Goal: Task Accomplishment & Management: Manage account settings

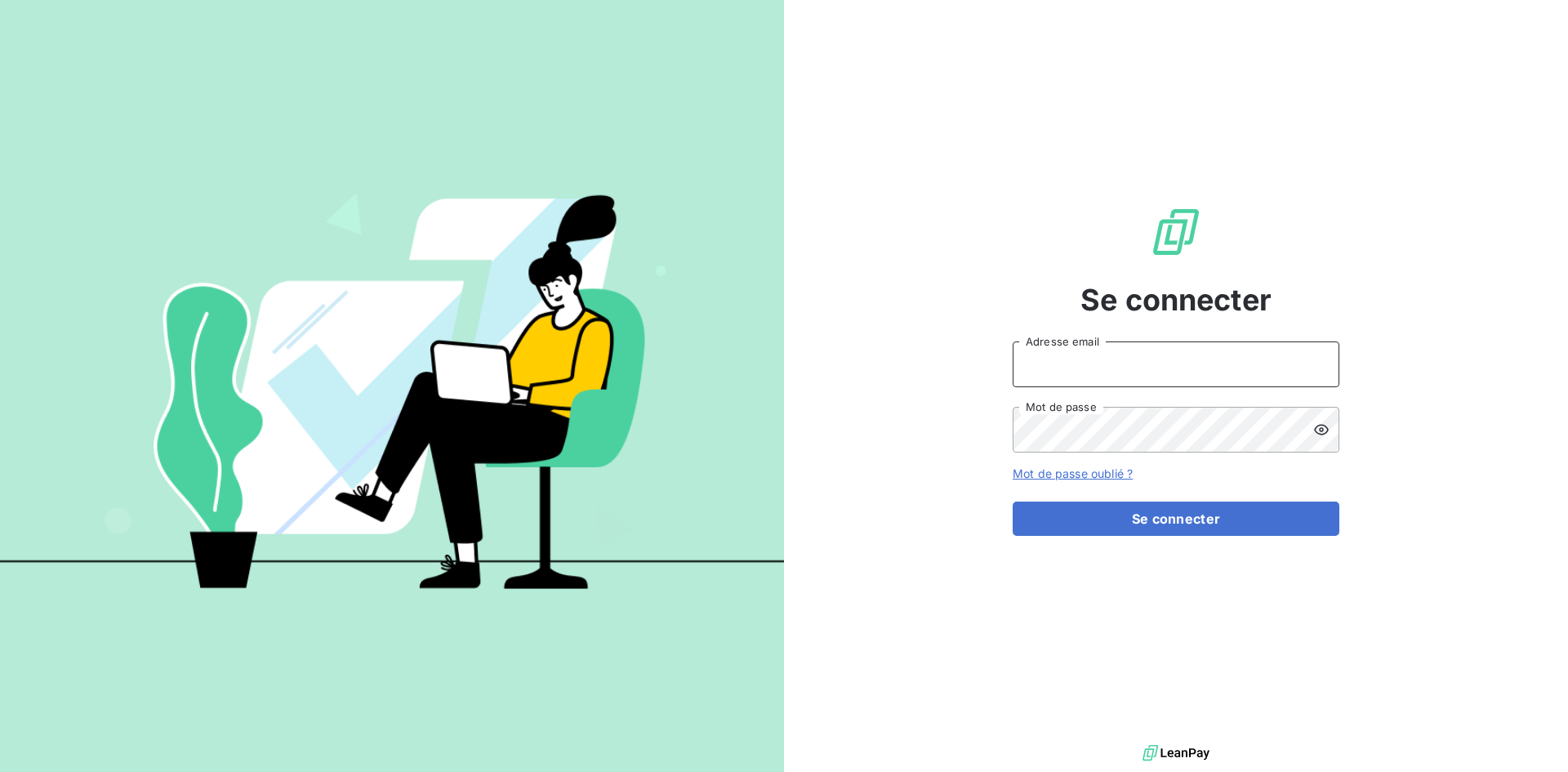
click at [1192, 367] on input "Adresse email" at bounding box center [1176, 364] width 327 height 46
type input "sallain@cip.bzh"
click at [1012, 502] on button "Se connecter" at bounding box center [1176, 518] width 327 height 34
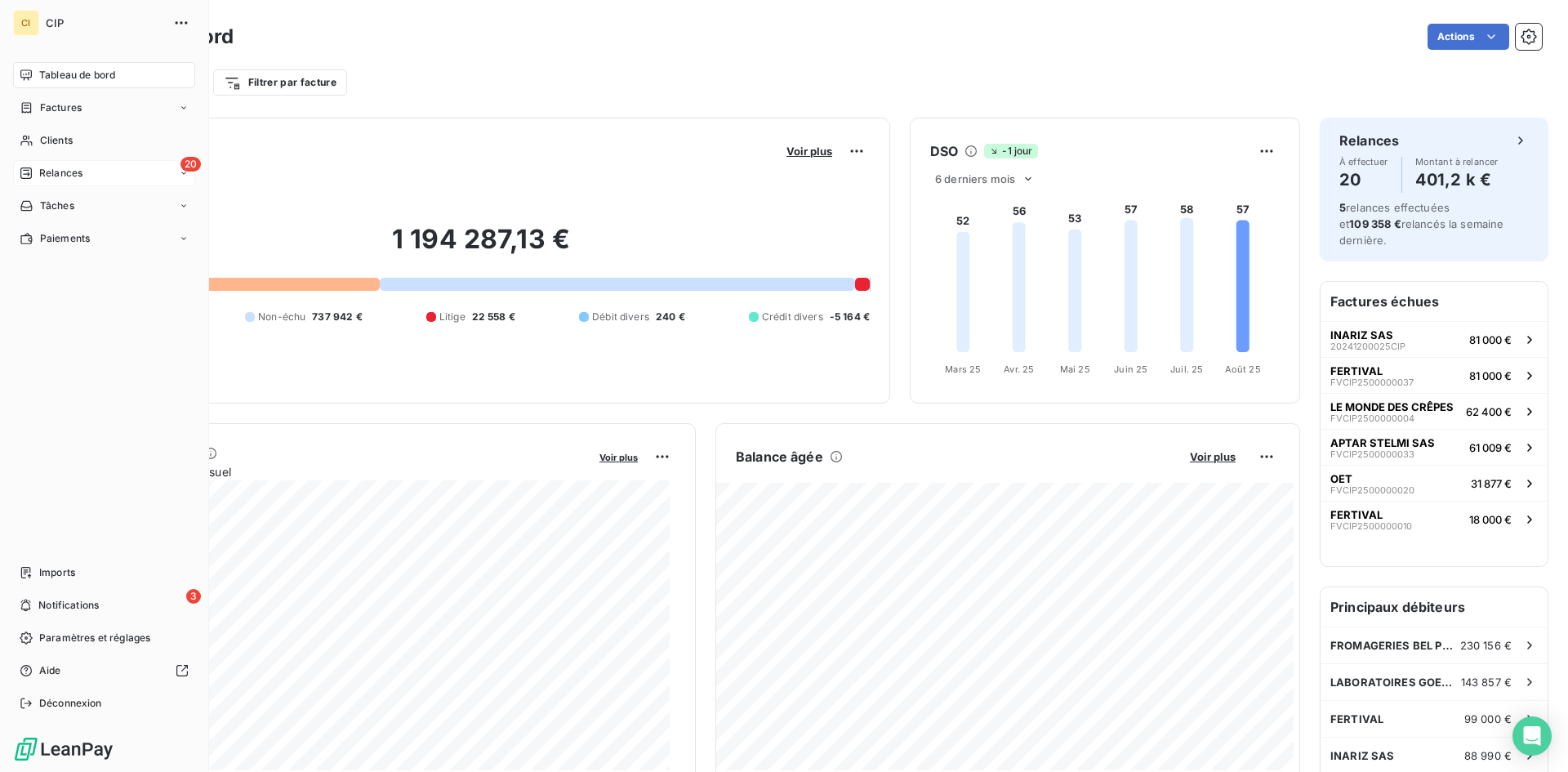
click at [48, 163] on div "20 Relances" at bounding box center [104, 173] width 182 height 27
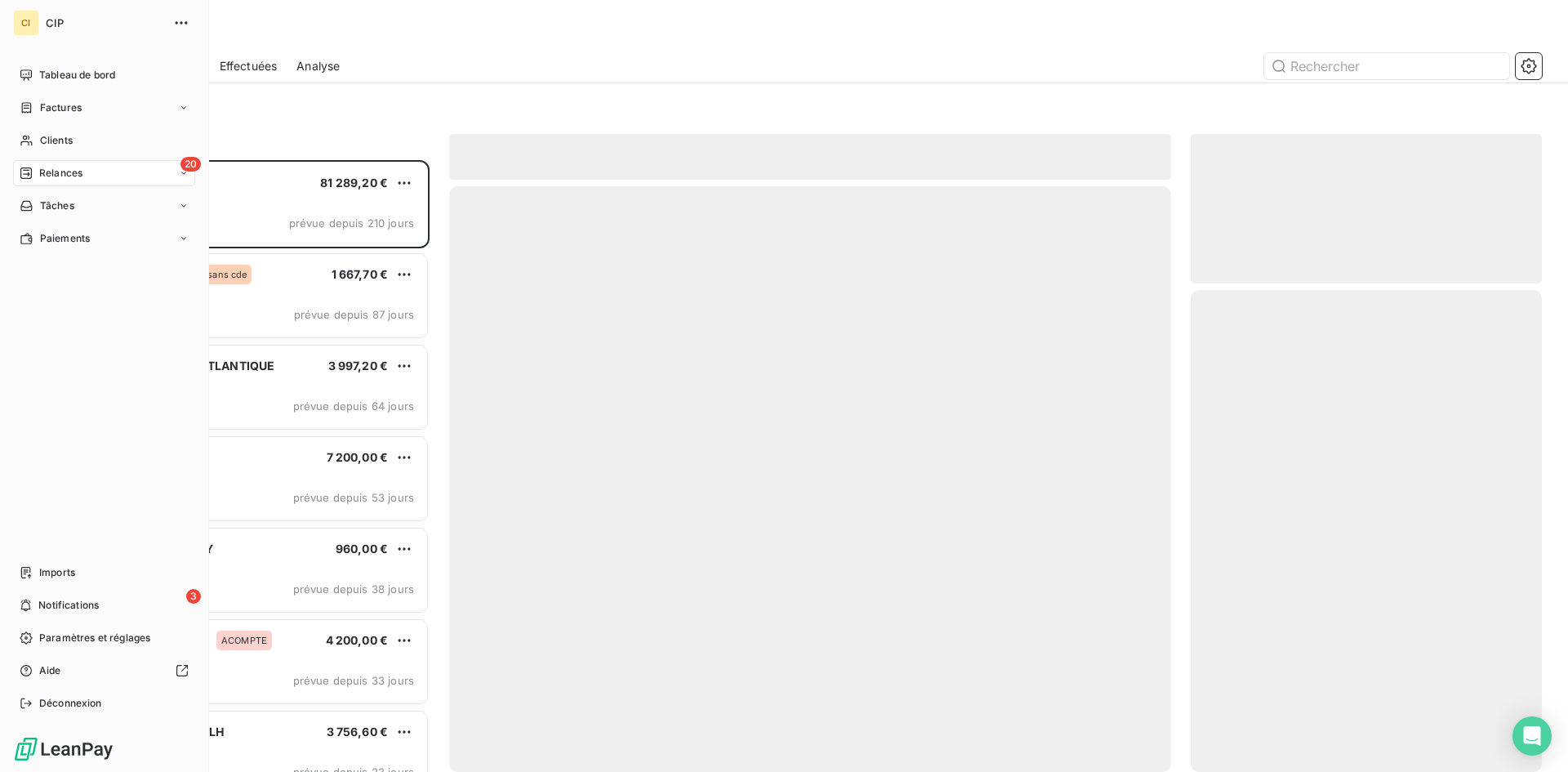
scroll to position [600, 339]
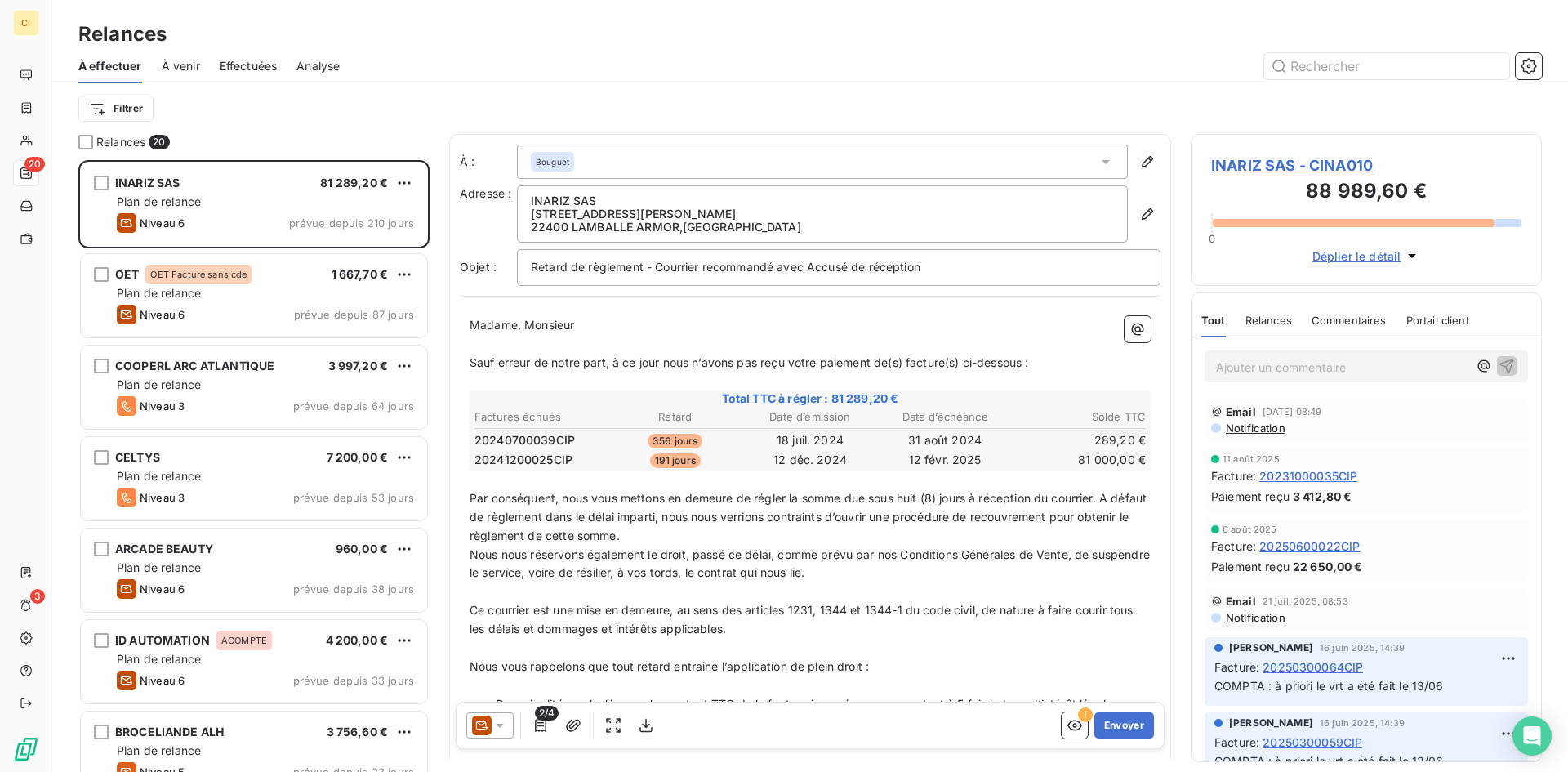
click at [444, 648] on div "Relances 20 INARIZ SAS 81 289,20 € Plan de relance Niveau 6 prévue depuis 210 j…" at bounding box center [810, 453] width 1516 height 638
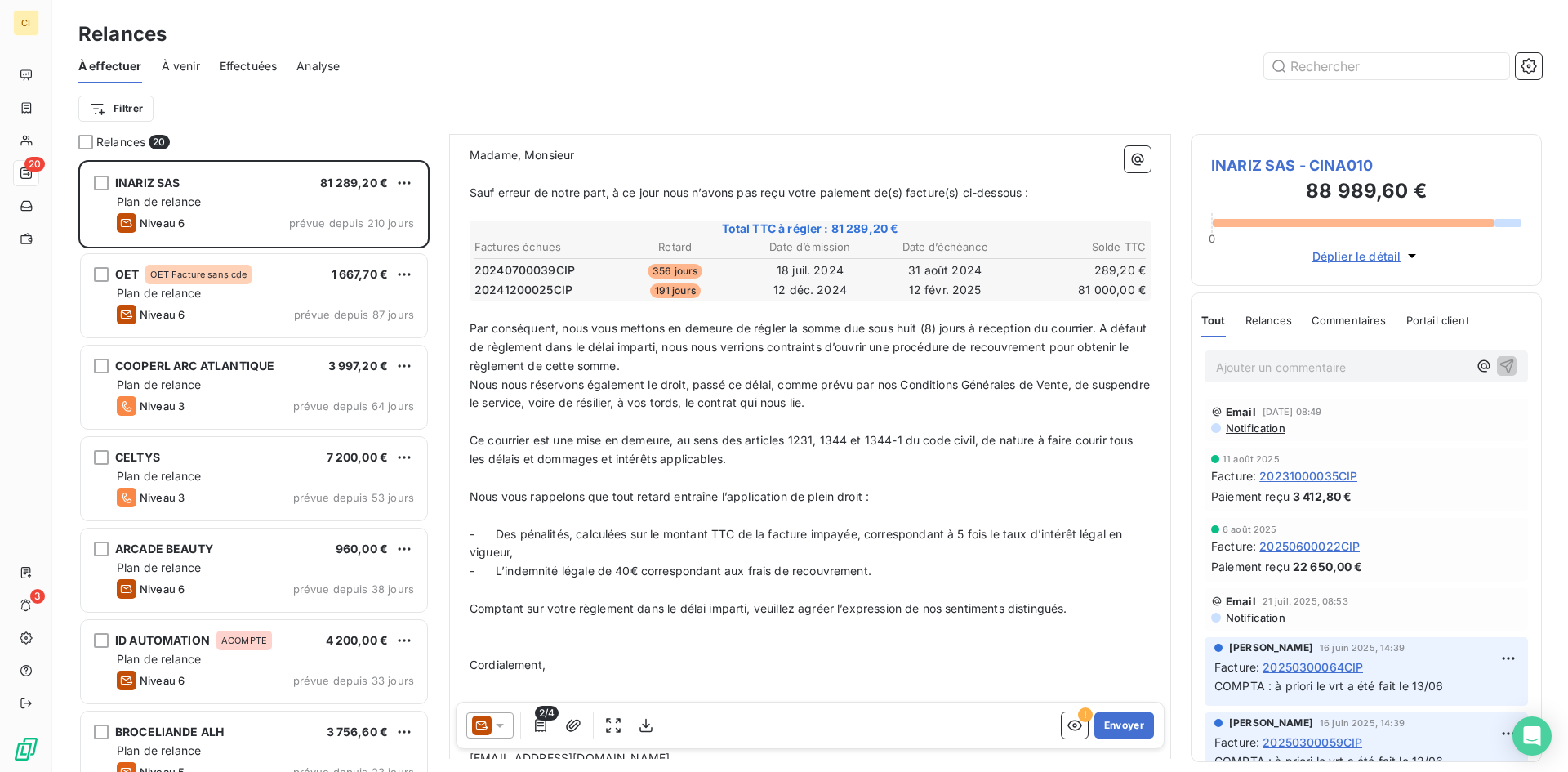
scroll to position [168, 0]
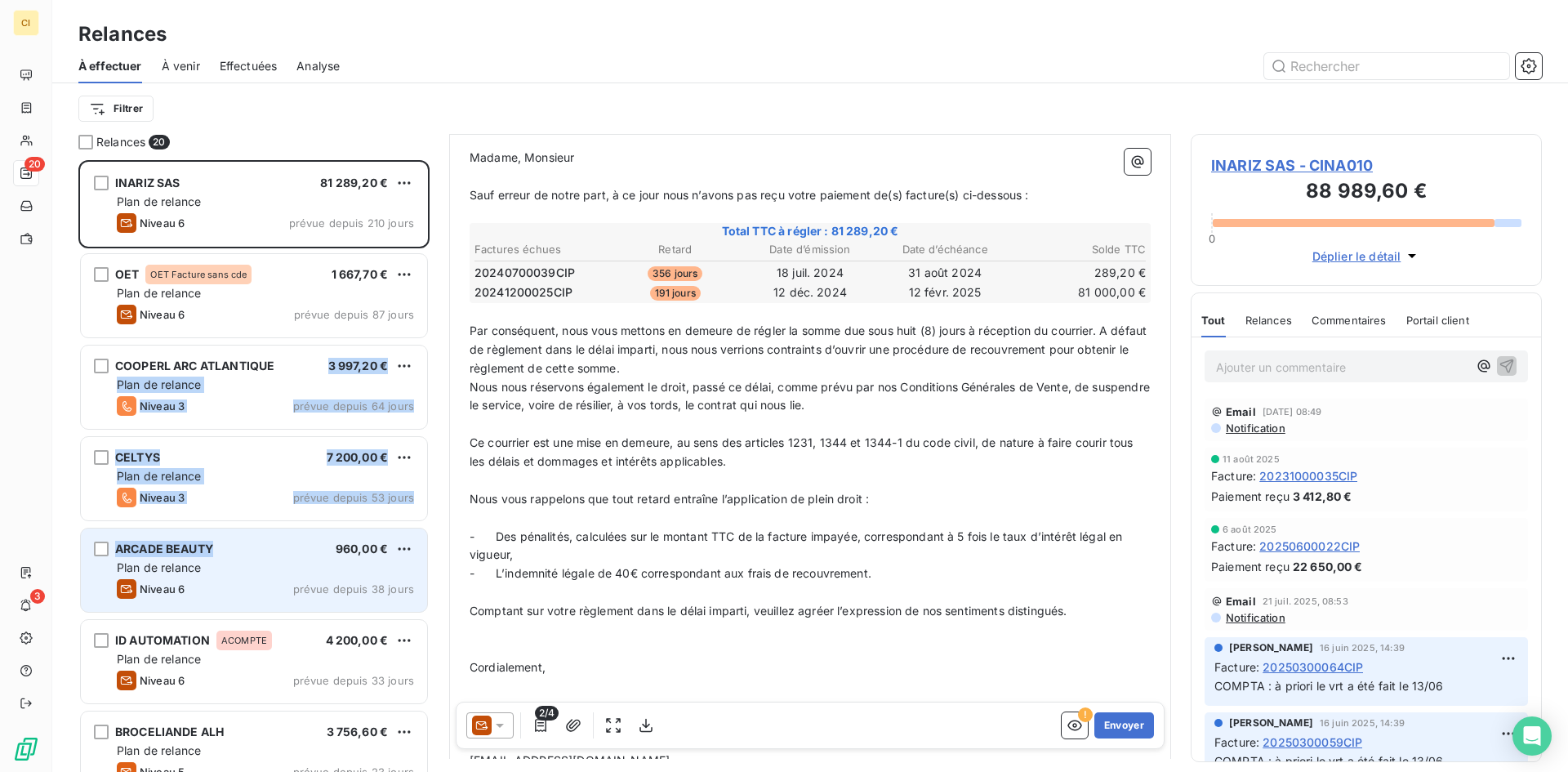
drag, startPoint x: 303, startPoint y: 352, endPoint x: 294, endPoint y: 551, distance: 199.2
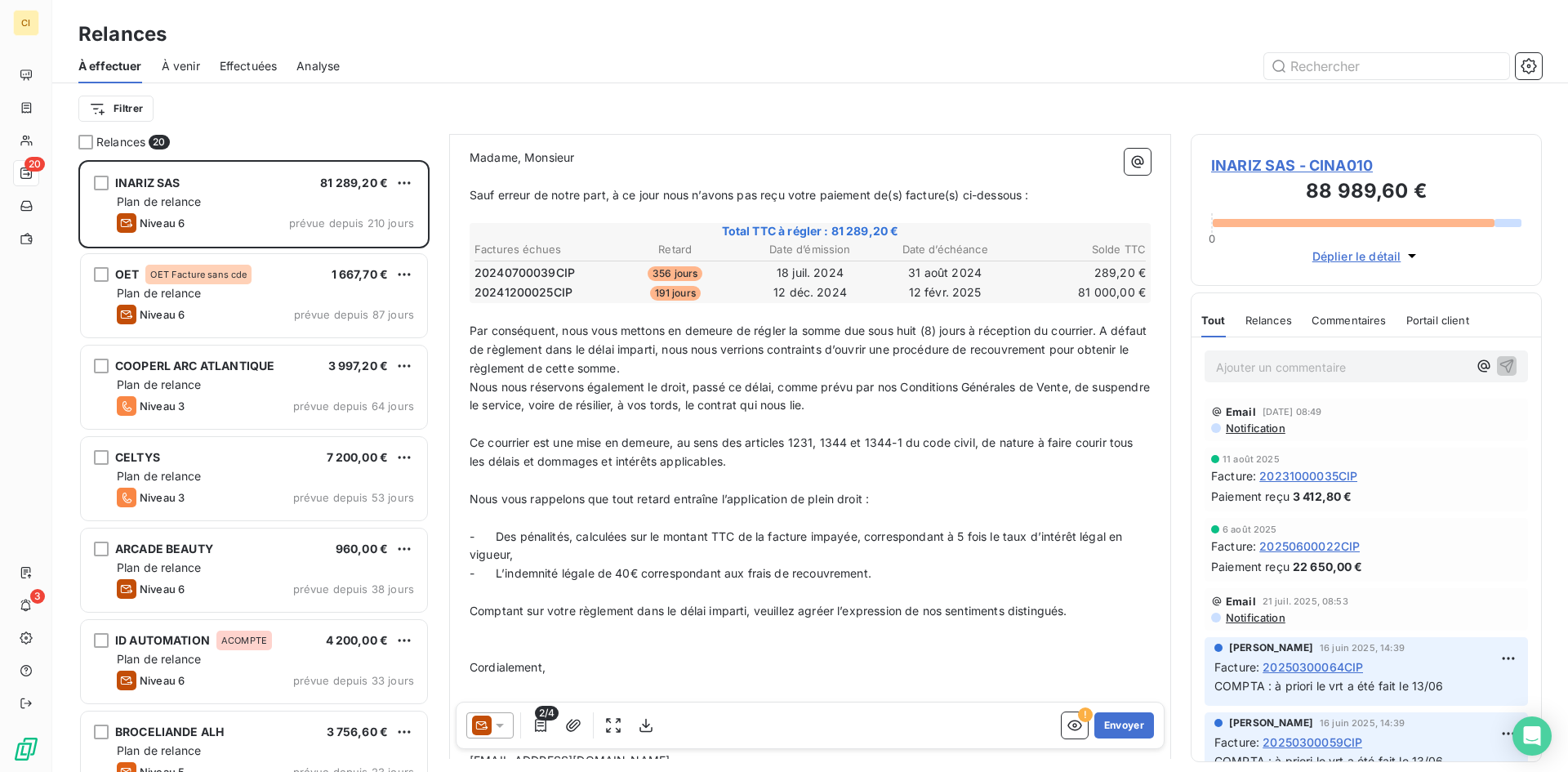
click at [436, 682] on div "Relances 20 INARIZ SAS 81 289,20 € Plan de relance Niveau 6 prévue depuis 210 j…" at bounding box center [810, 453] width 1516 height 638
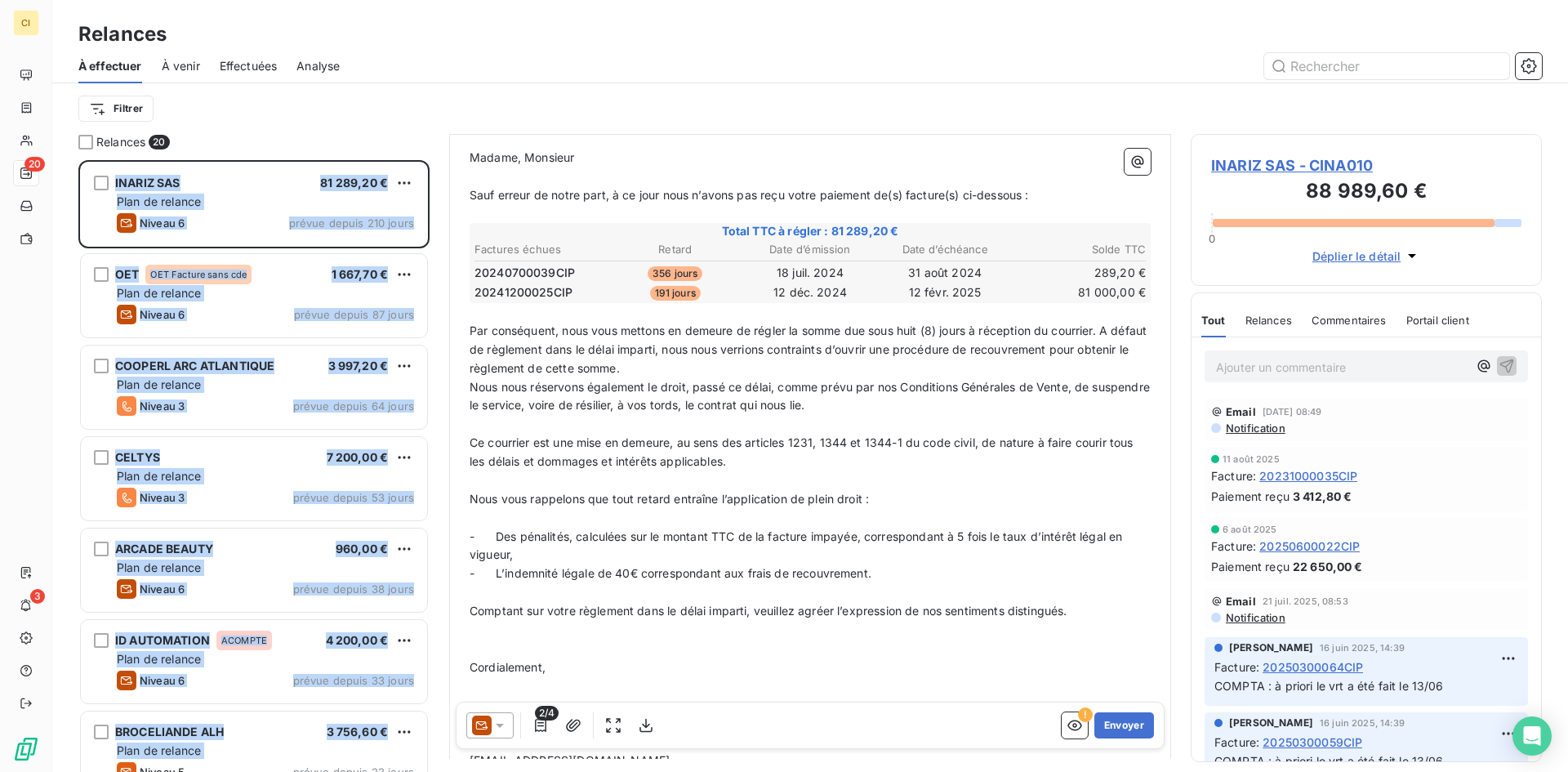
drag, startPoint x: 436, startPoint y: 682, endPoint x: 429, endPoint y: 711, distance: 29.8
click at [429, 711] on div "Relances 20 INARIZ SAS 81 289,20 € Plan de relance Niveau 6 prévue depuis 210 j…" at bounding box center [810, 453] width 1516 height 638
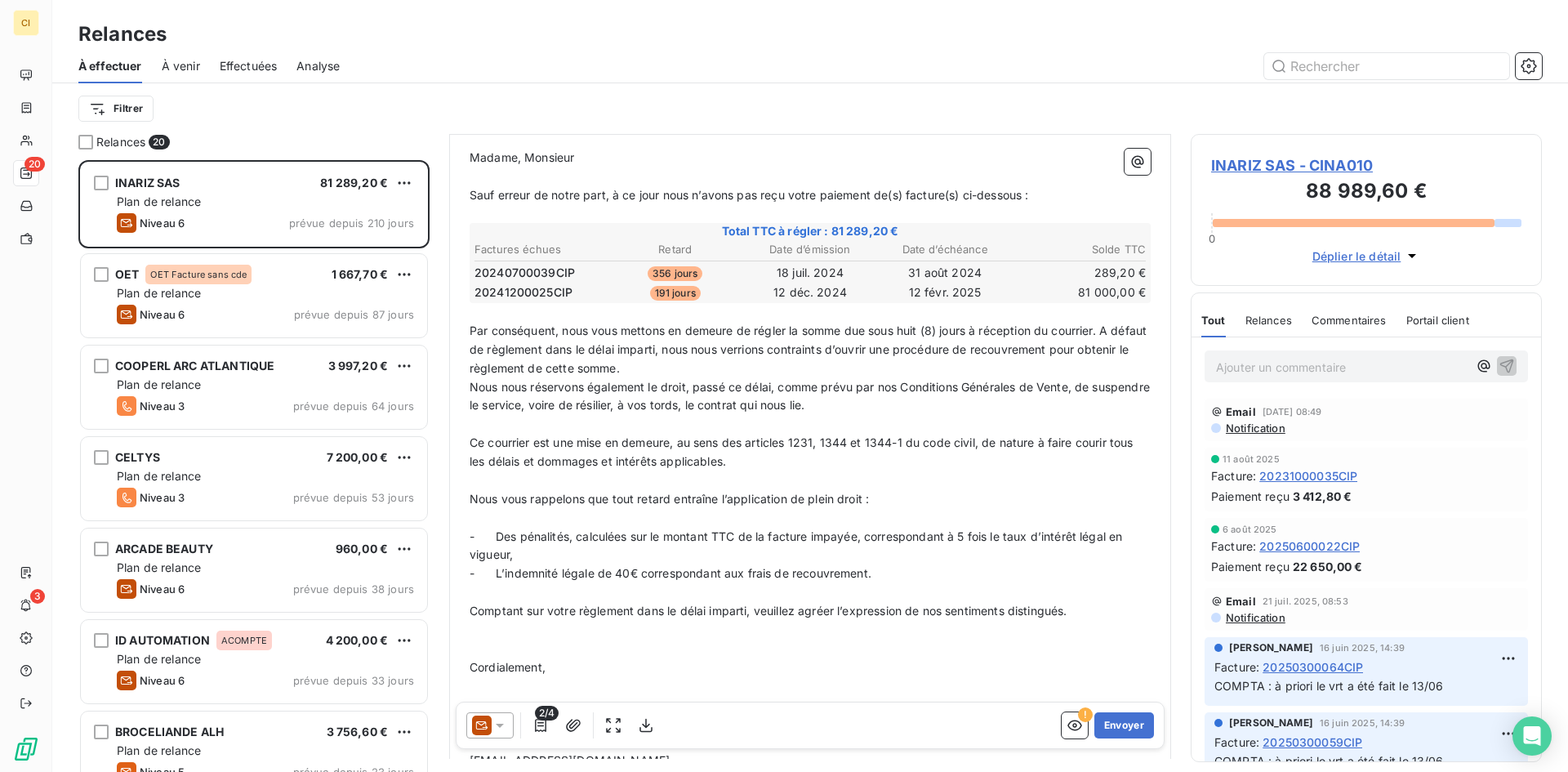
click at [433, 73] on div at bounding box center [950, 66] width 1182 height 27
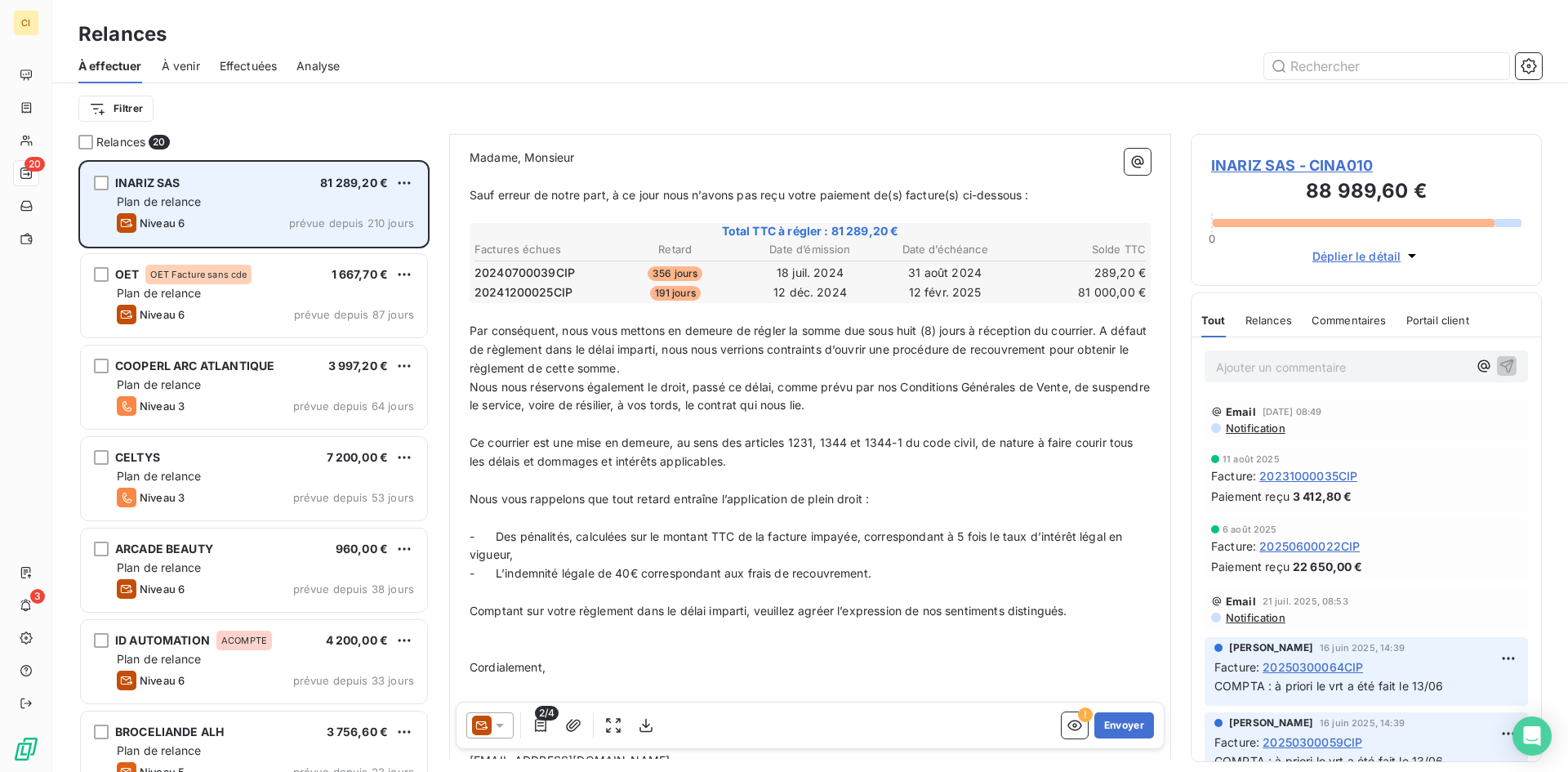
click at [254, 177] on div "INARIZ SAS 81 289,20 €" at bounding box center [265, 183] width 298 height 15
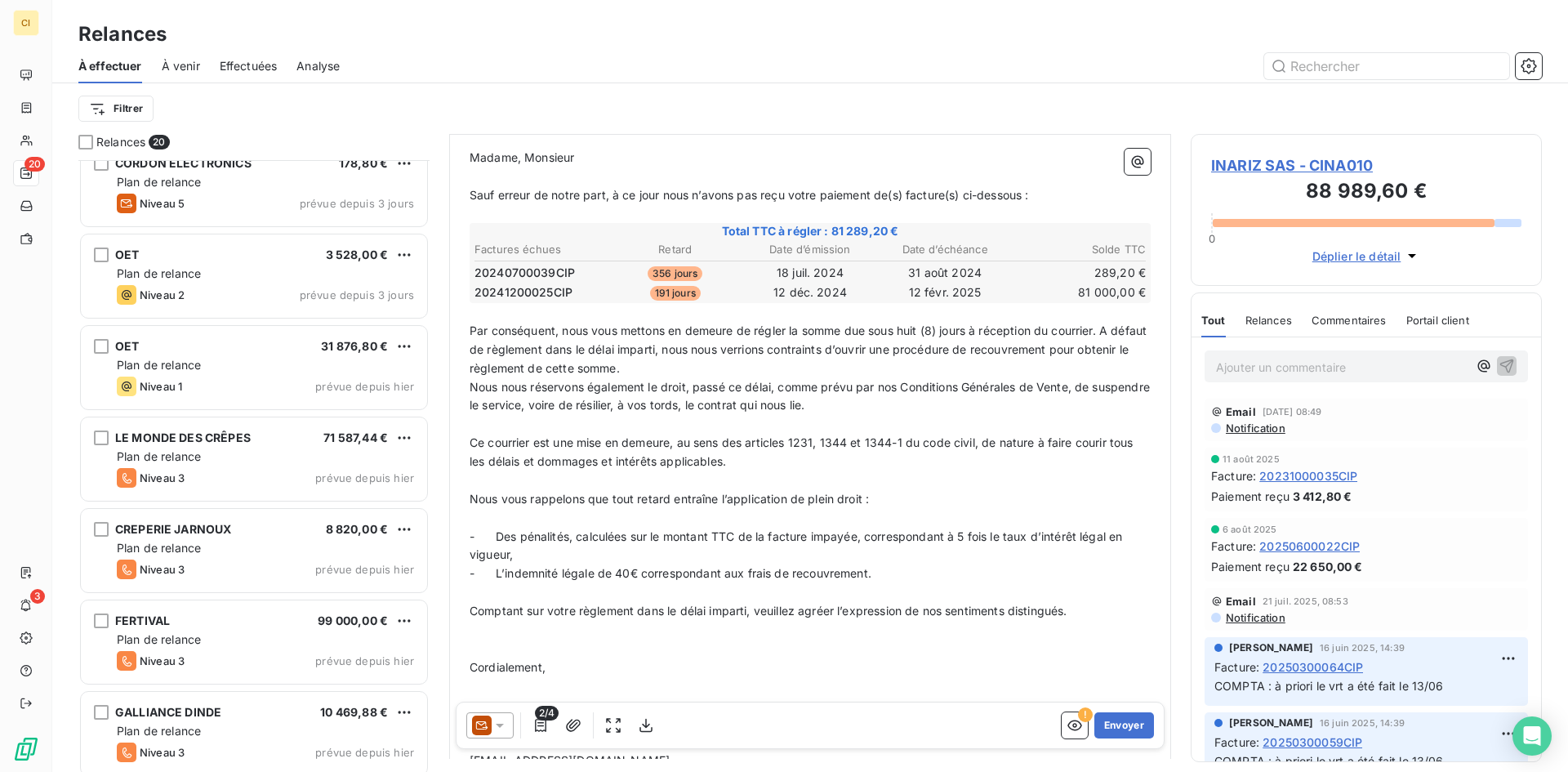
scroll to position [1218, 0]
